Goal: Find specific page/section: Find specific page/section

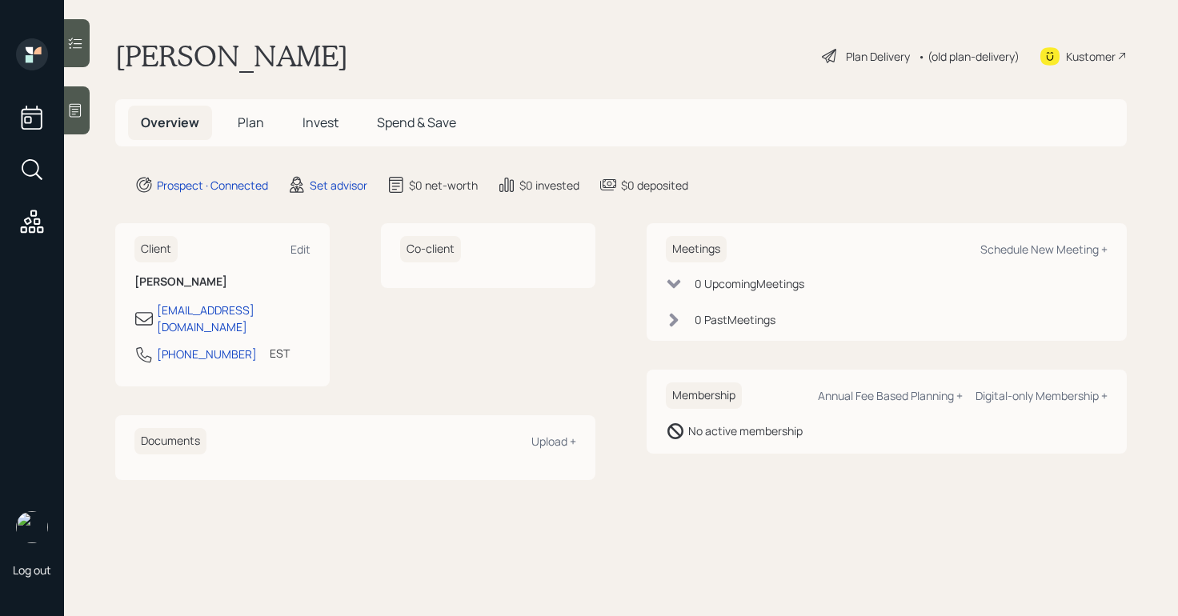
click at [80, 108] on icon at bounding box center [76, 111] width 12 height 14
